Goal: Navigation & Orientation: Find specific page/section

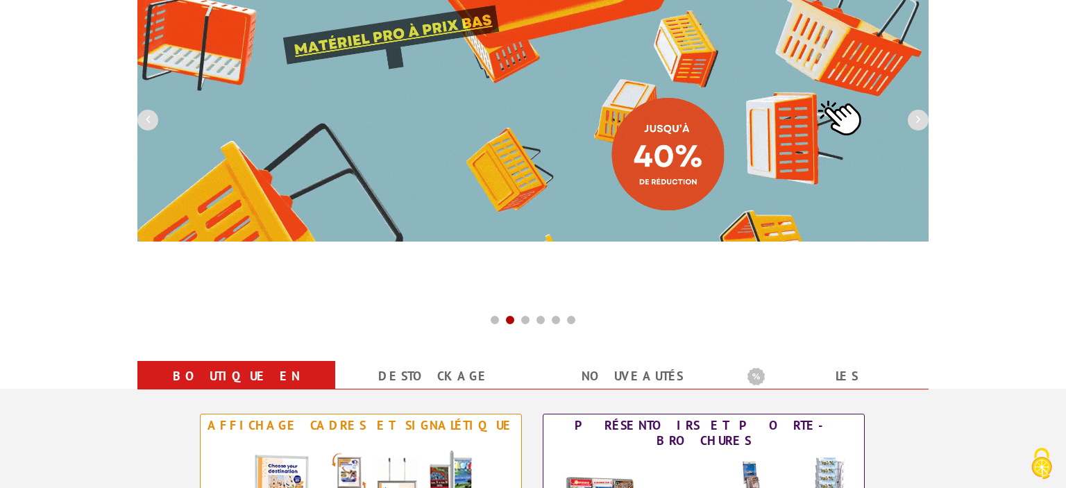
scroll to position [293, 0]
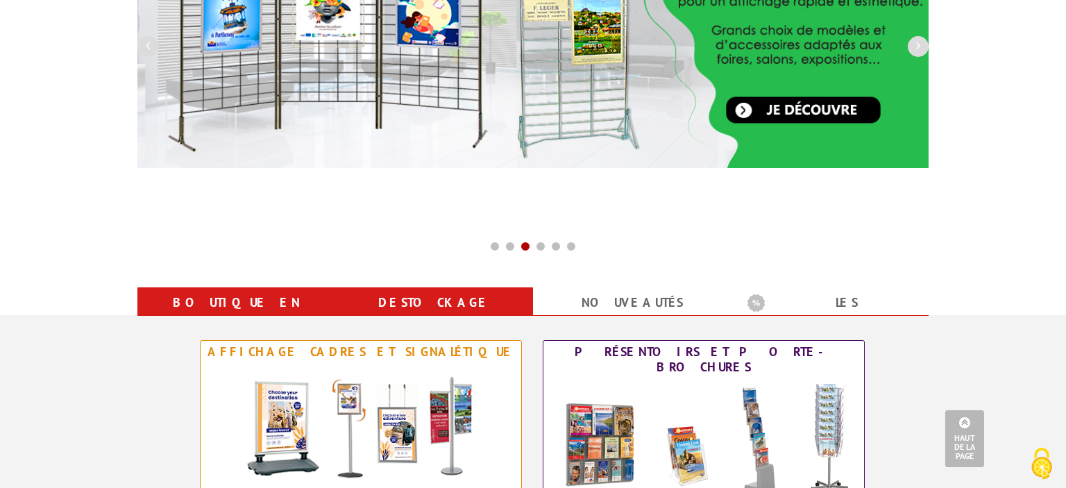
click at [418, 298] on link "Destockage" at bounding box center [434, 302] width 164 height 25
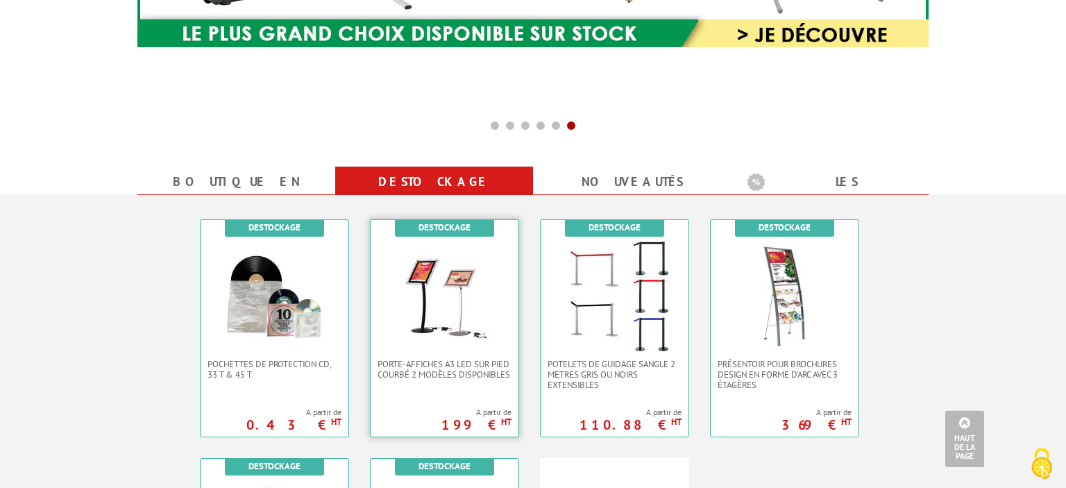
scroll to position [386, 0]
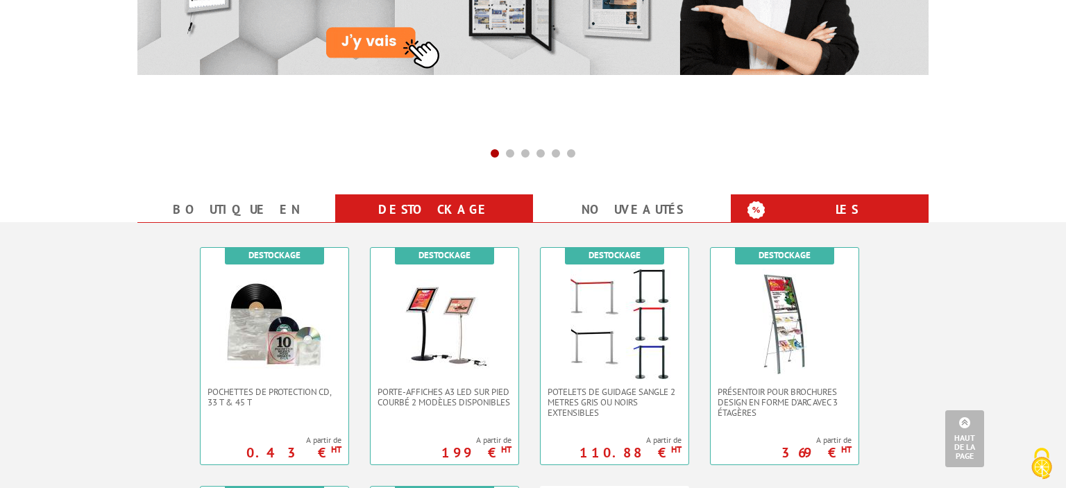
click at [820, 208] on b "Les promotions" at bounding box center [833, 211] width 173 height 28
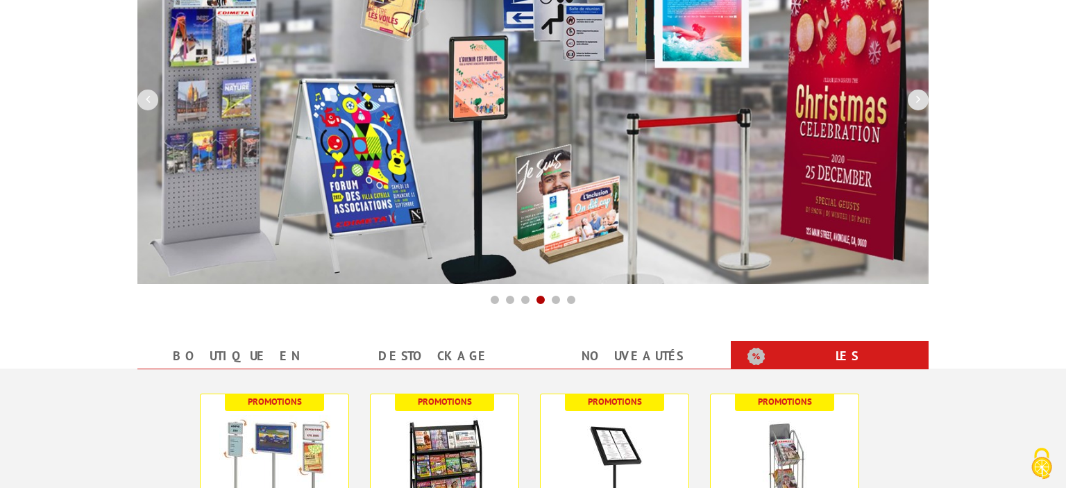
scroll to position [0, 0]
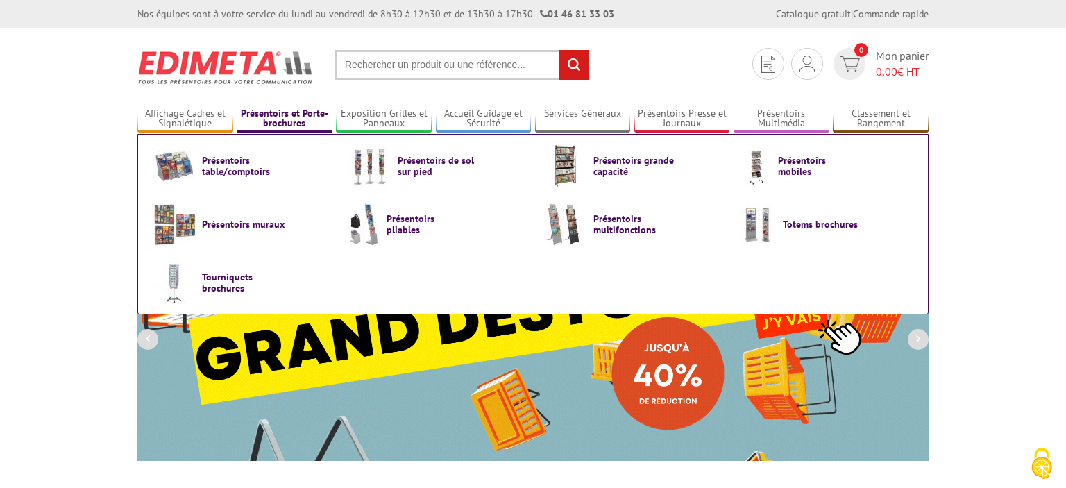
click at [293, 119] on link "Présentoirs et Porte-brochures" at bounding box center [285, 119] width 96 height 23
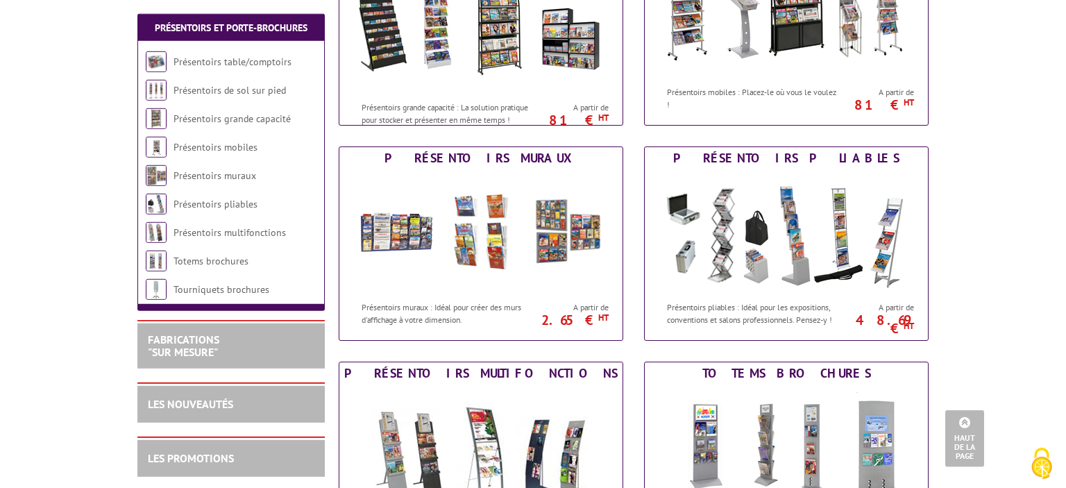
scroll to position [513, 0]
click at [501, 243] on img at bounding box center [480, 231] width 257 height 125
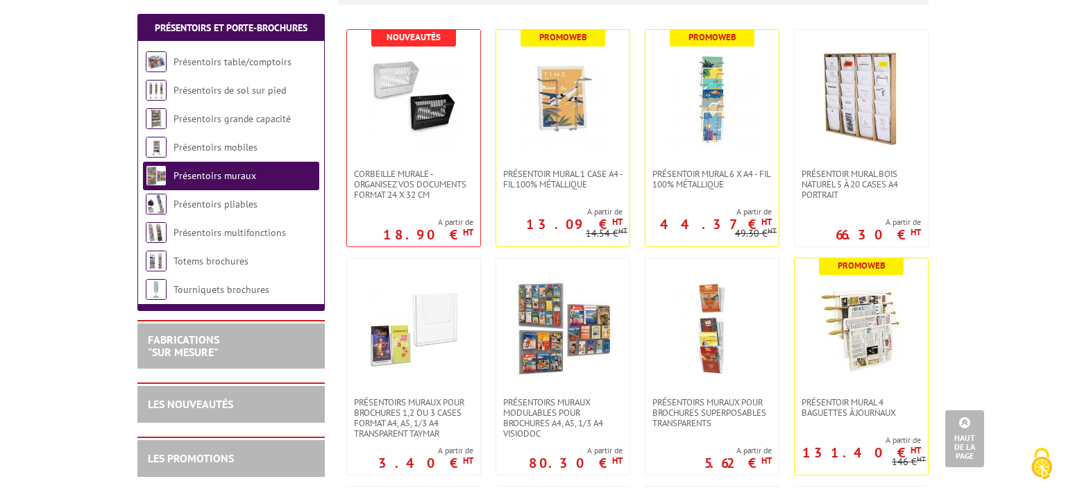
scroll to position [439, 0]
